Goal: Find contact information: Find contact information

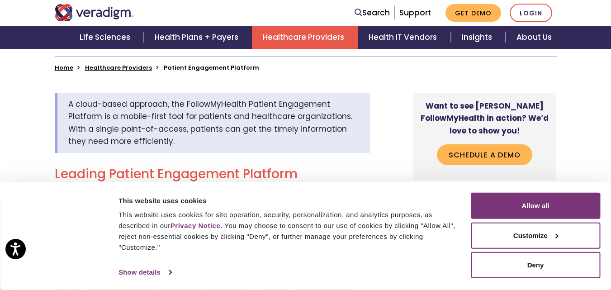
scroll to position [286, 0]
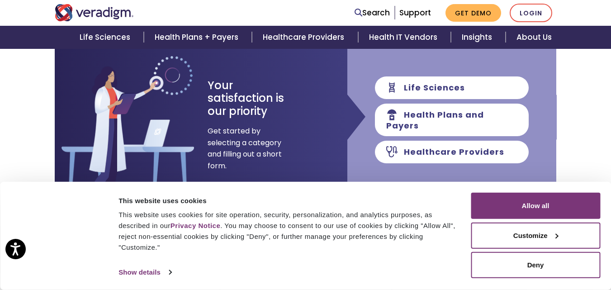
scroll to position [148, 0]
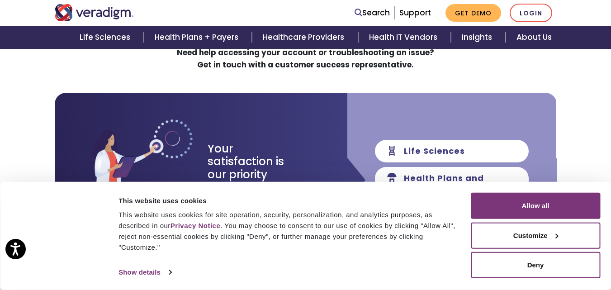
scroll to position [86, 0]
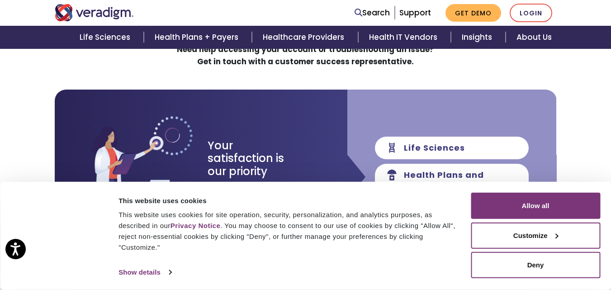
click at [606, 151] on div "How Can We Assist You Today? Need help accessing your account or troubleshootin…" at bounding box center [305, 259] width 611 height 512
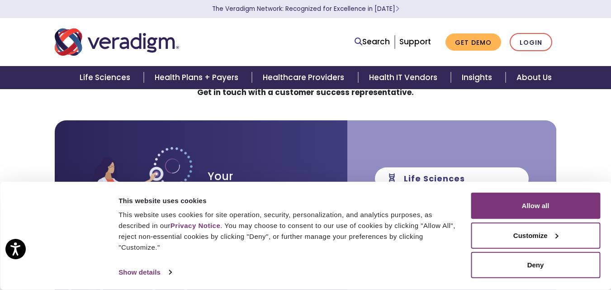
scroll to position [63, 0]
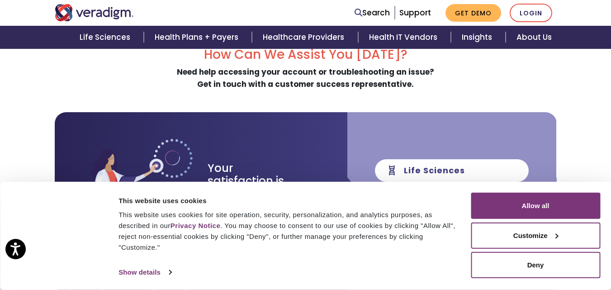
click at [608, 123] on div "How Can We Assist You Today? Need help accessing your account or troubleshootin…" at bounding box center [305, 281] width 611 height 512
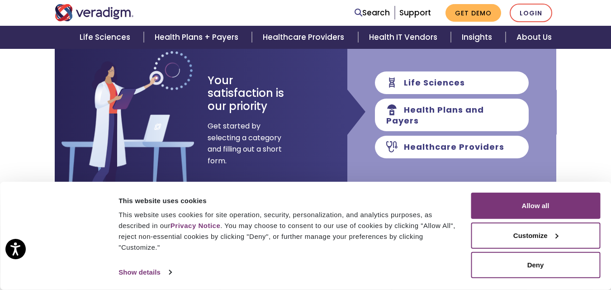
scroll to position [152, 0]
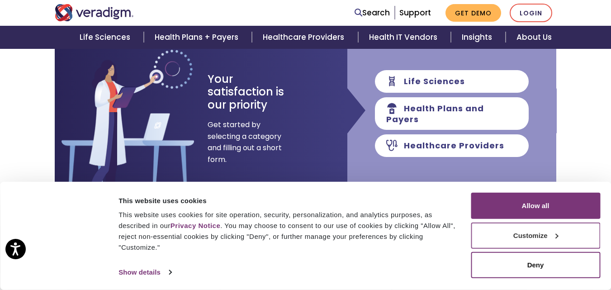
click at [543, 236] on button "Customize" at bounding box center [535, 235] width 129 height 26
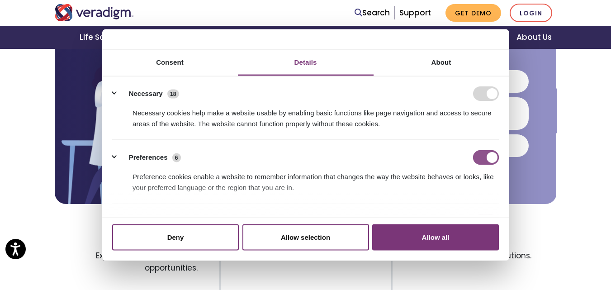
click at [485, 160] on input "Preferences" at bounding box center [486, 157] width 26 height 14
checkbox input "false"
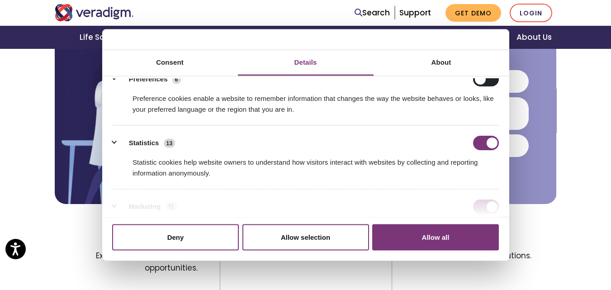
scroll to position [80, 0]
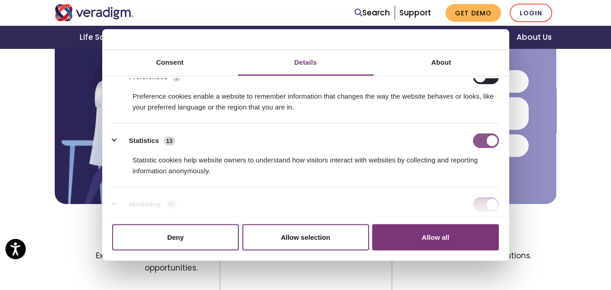
click at [484, 142] on input "Statistics" at bounding box center [486, 140] width 26 height 14
checkbox input "false"
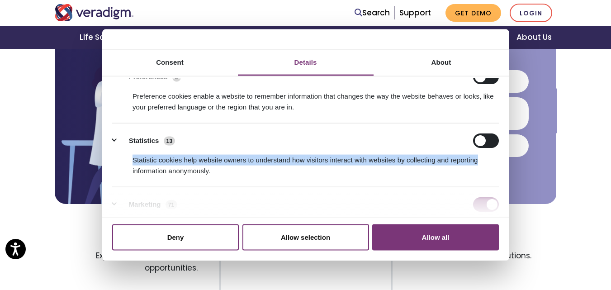
drag, startPoint x: 504, startPoint y: 121, endPoint x: 503, endPoint y: 156, distance: 35.3
click at [503, 156] on ul "Necessary 18 Necessary cookies help make a website usable by enabling basic fun…" at bounding box center [305, 156] width 402 height 316
click at [307, 236] on button "Allow selection" at bounding box center [305, 237] width 127 height 26
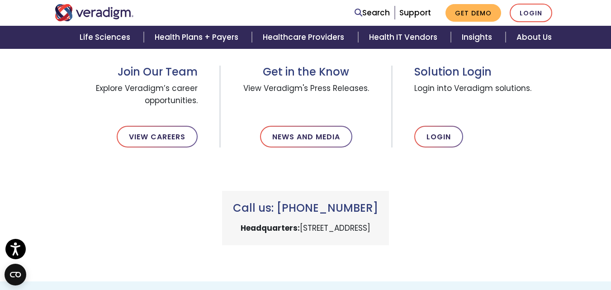
scroll to position [311, 0]
